Goal: Task Accomplishment & Management: Use online tool/utility

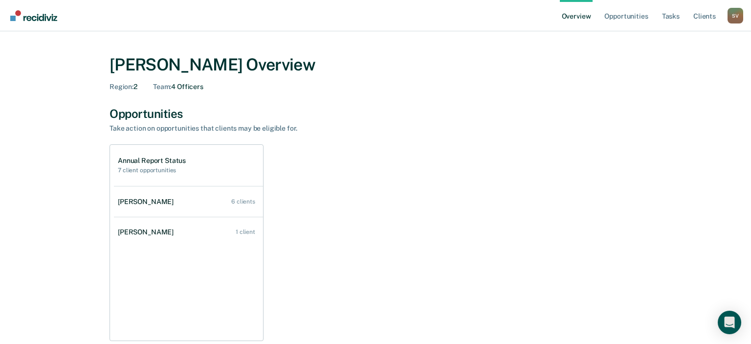
click at [344, 257] on div "Annual Report Status 7 client opportunities [PERSON_NAME] 6 clients [PERSON_NAM…" at bounding box center [375, 242] width 532 height 196
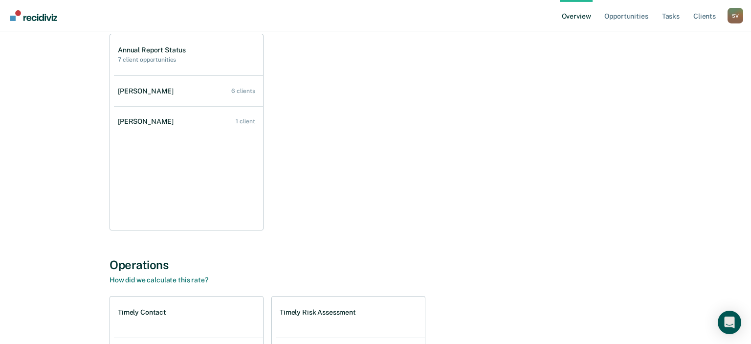
scroll to position [309, 0]
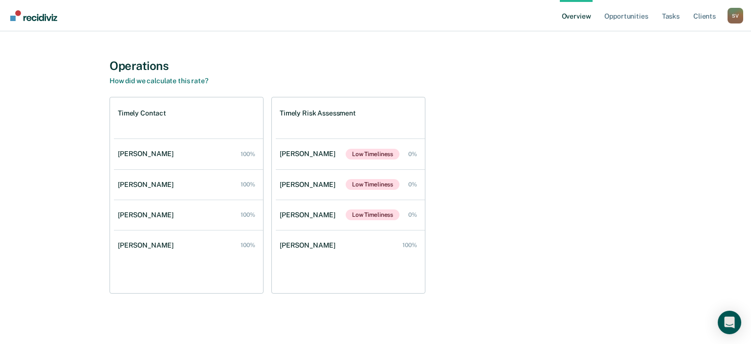
click at [575, 242] on div "Timely Contact [PERSON_NAME] 100% [PERSON_NAME] 100% [PERSON_NAME] 100% [PERSON…" at bounding box center [375, 195] width 532 height 196
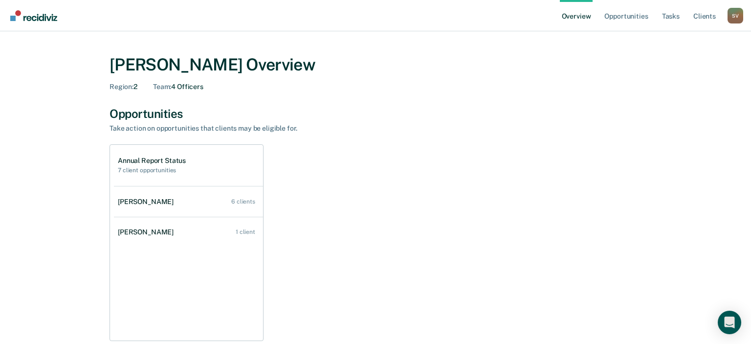
click at [427, 245] on div "Annual Report Status 7 client opportunities [PERSON_NAME] 6 clients [PERSON_NAM…" at bounding box center [375, 242] width 532 height 196
click at [627, 19] on link "Opportunities" at bounding box center [625, 15] width 47 height 31
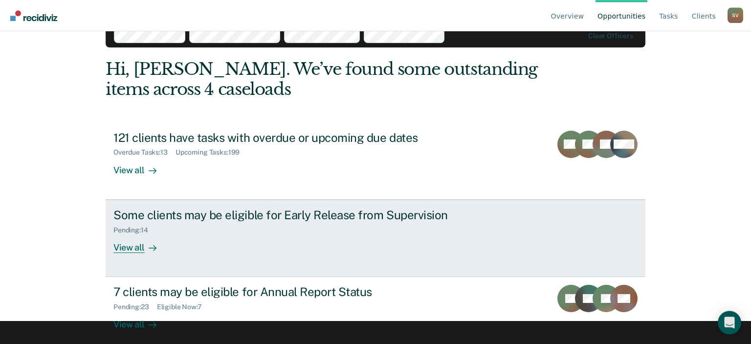
scroll to position [32, 0]
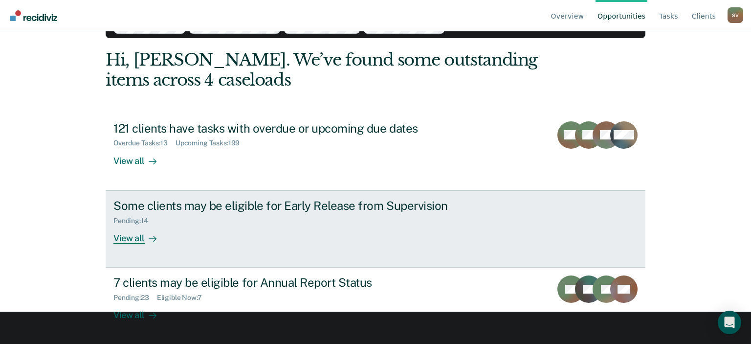
click at [140, 239] on div "View all" at bounding box center [140, 233] width 55 height 19
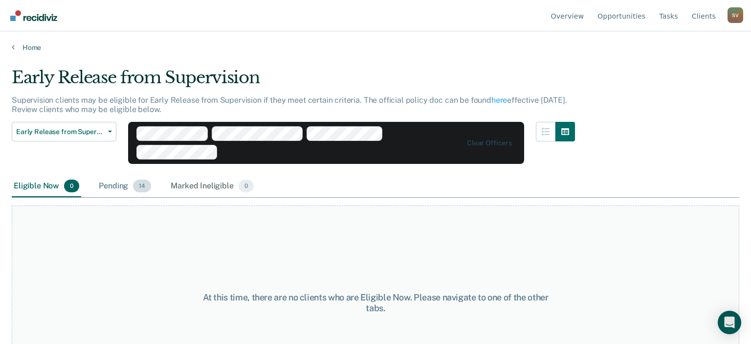
click at [114, 190] on div "Pending 14" at bounding box center [125, 186] width 56 height 22
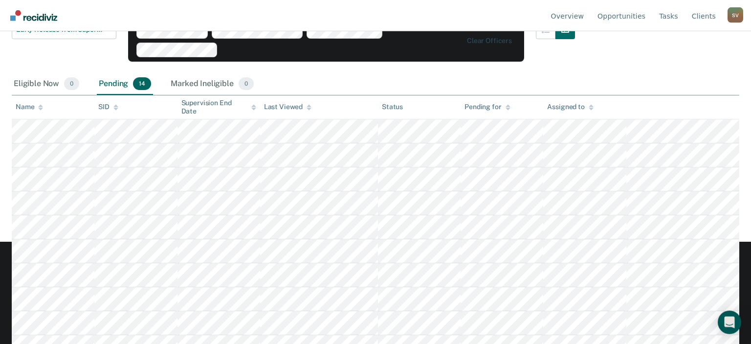
scroll to position [103, 0]
